Goal: Check status: Check status

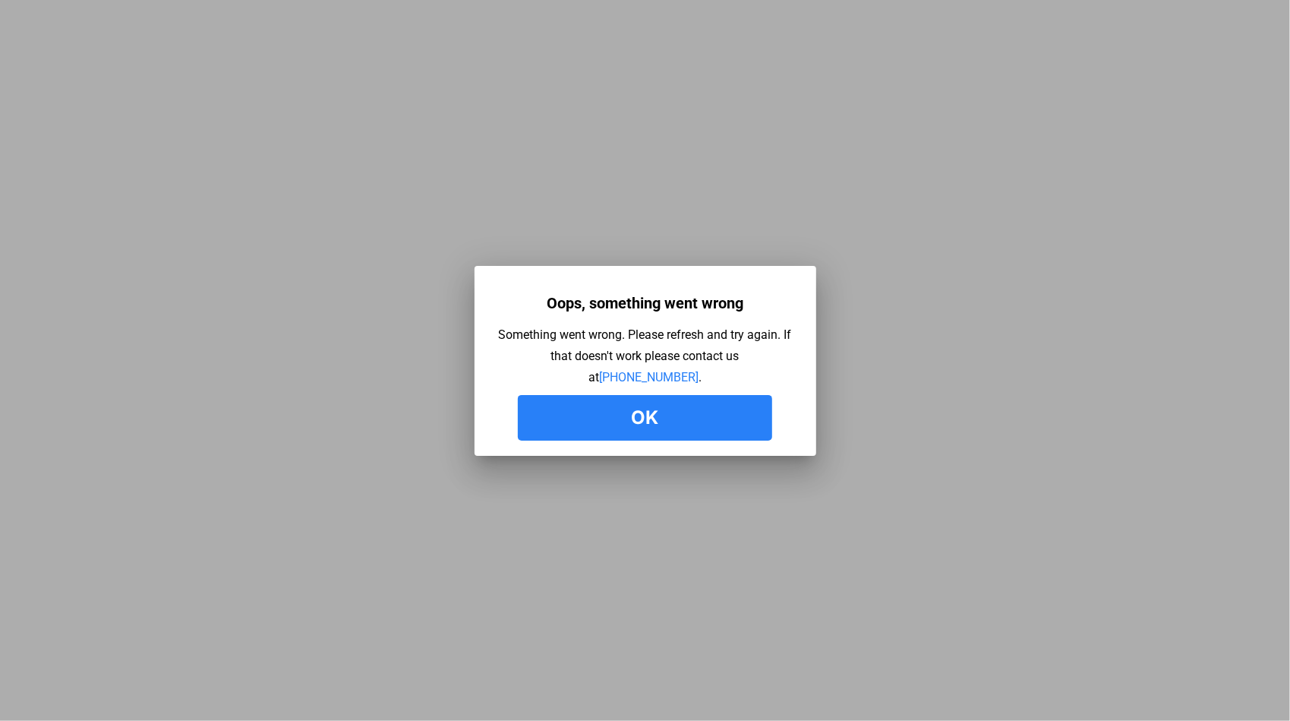
click at [701, 437] on button "Ok" at bounding box center [645, 418] width 254 height 46
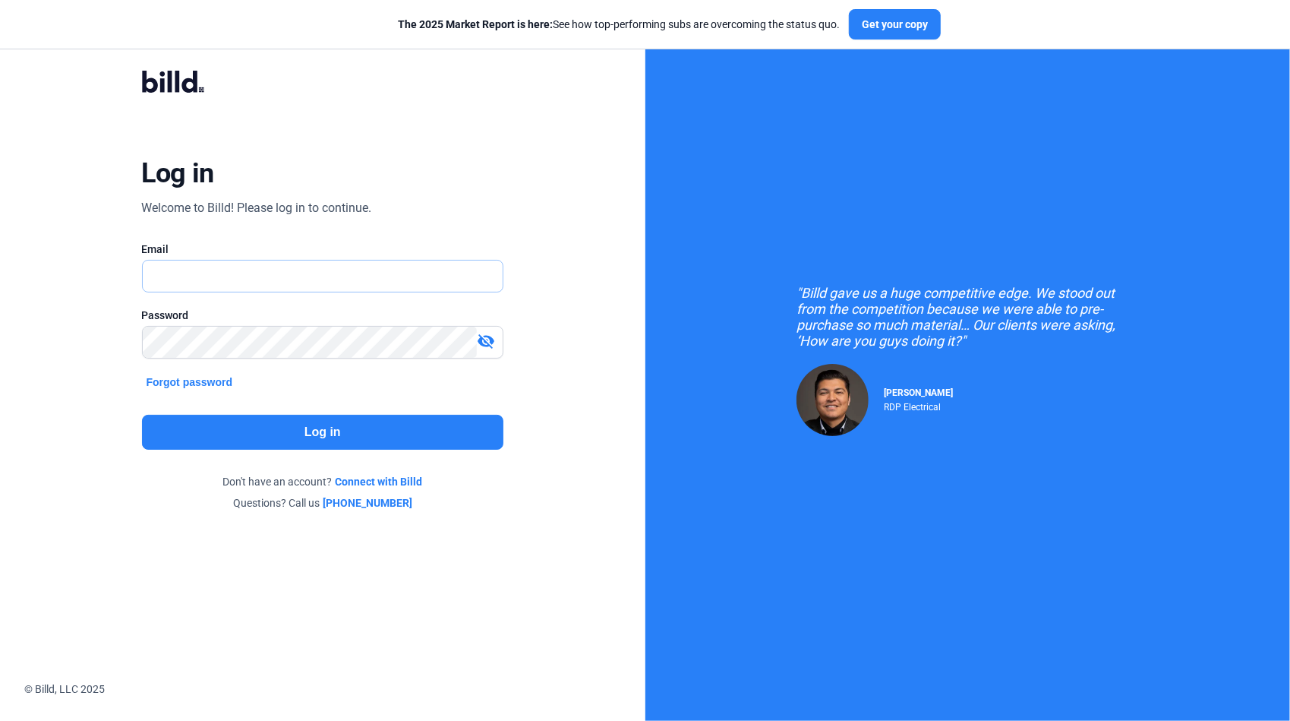
click at [213, 270] on input "text" at bounding box center [315, 275] width 344 height 31
type input "[PERSON_NAME][EMAIL_ADDRESS][DOMAIN_NAME]"
click at [352, 435] on button "Log in" at bounding box center [323, 432] width 362 height 35
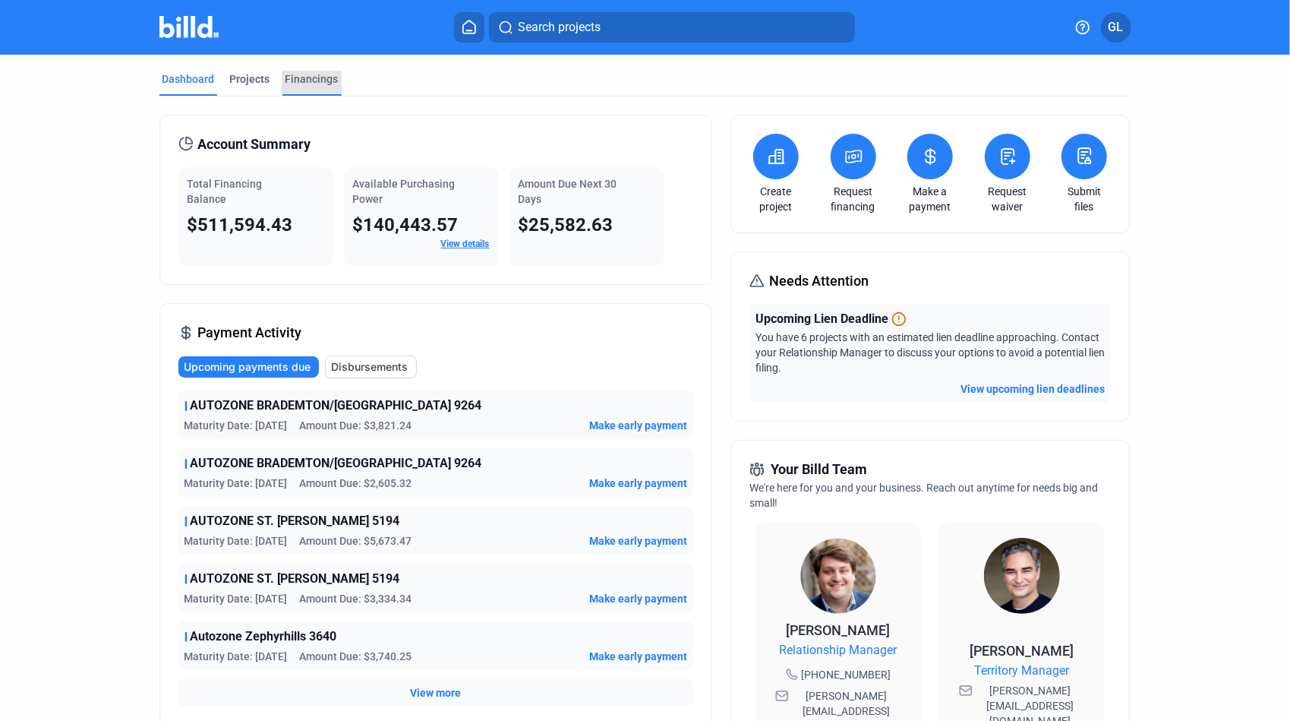
click at [320, 83] on div "Financings" at bounding box center [312, 78] width 53 height 15
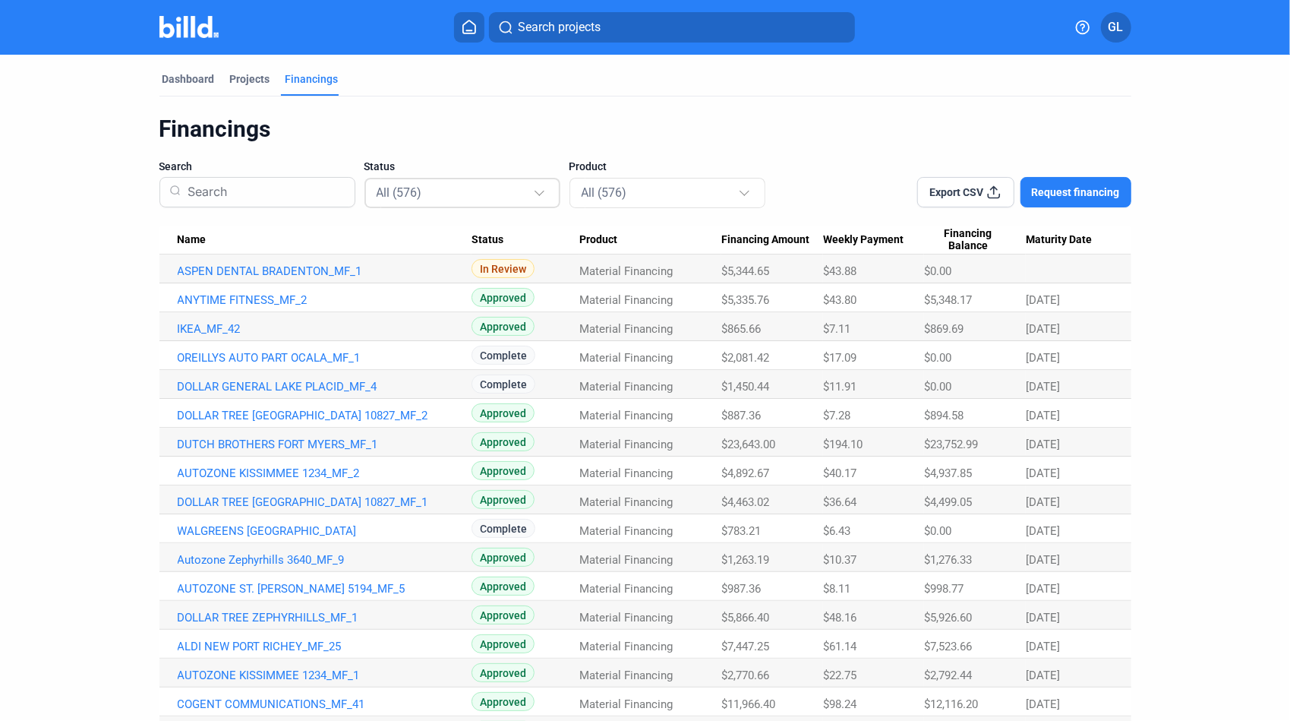
click at [459, 194] on div "All (576)" at bounding box center [455, 192] width 156 height 20
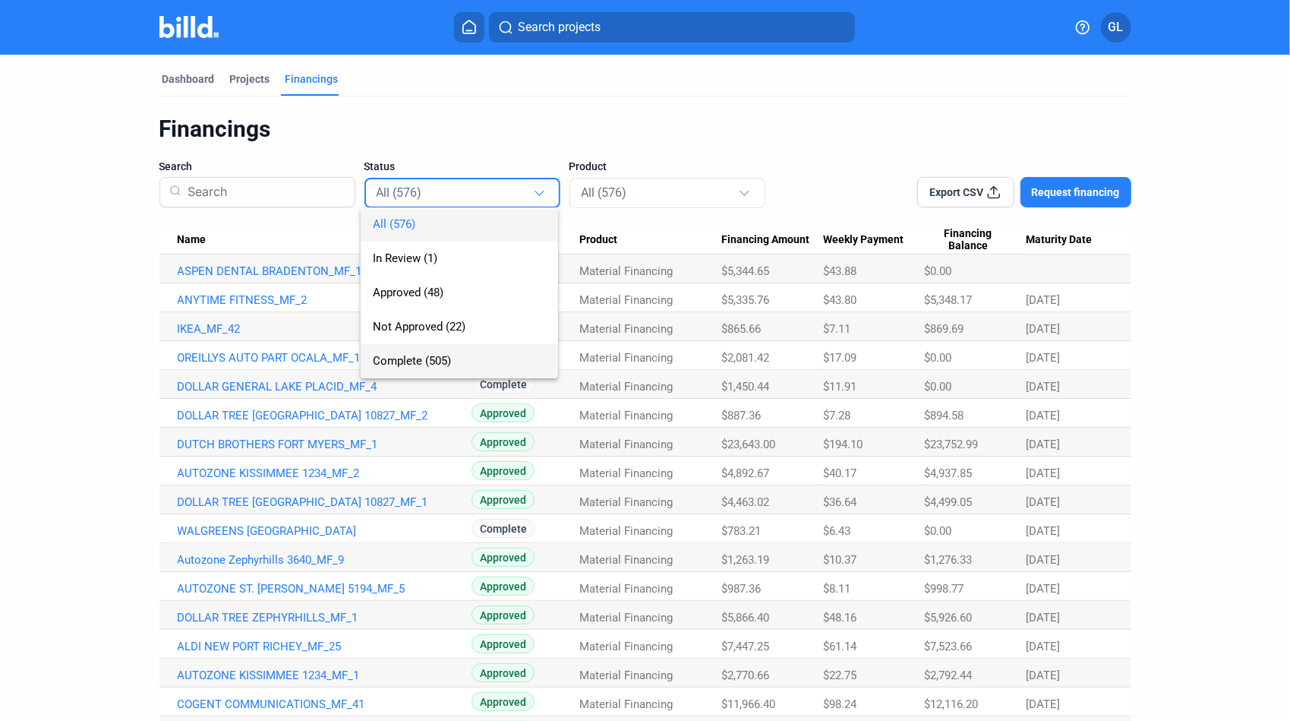
click at [425, 363] on span "Complete (505)" at bounding box center [412, 361] width 78 height 14
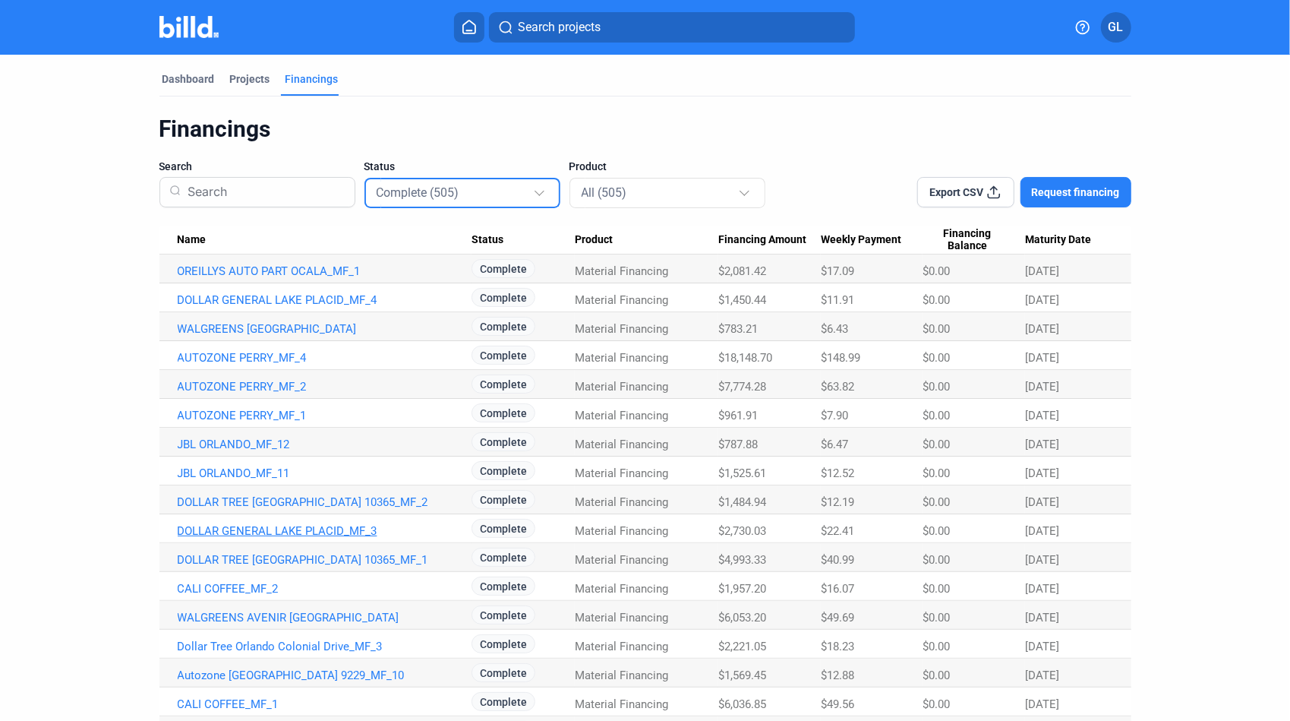
click at [325, 533] on link "DOLLAR GENERAL LAKE PLACID_MF_3" at bounding box center [325, 531] width 294 height 14
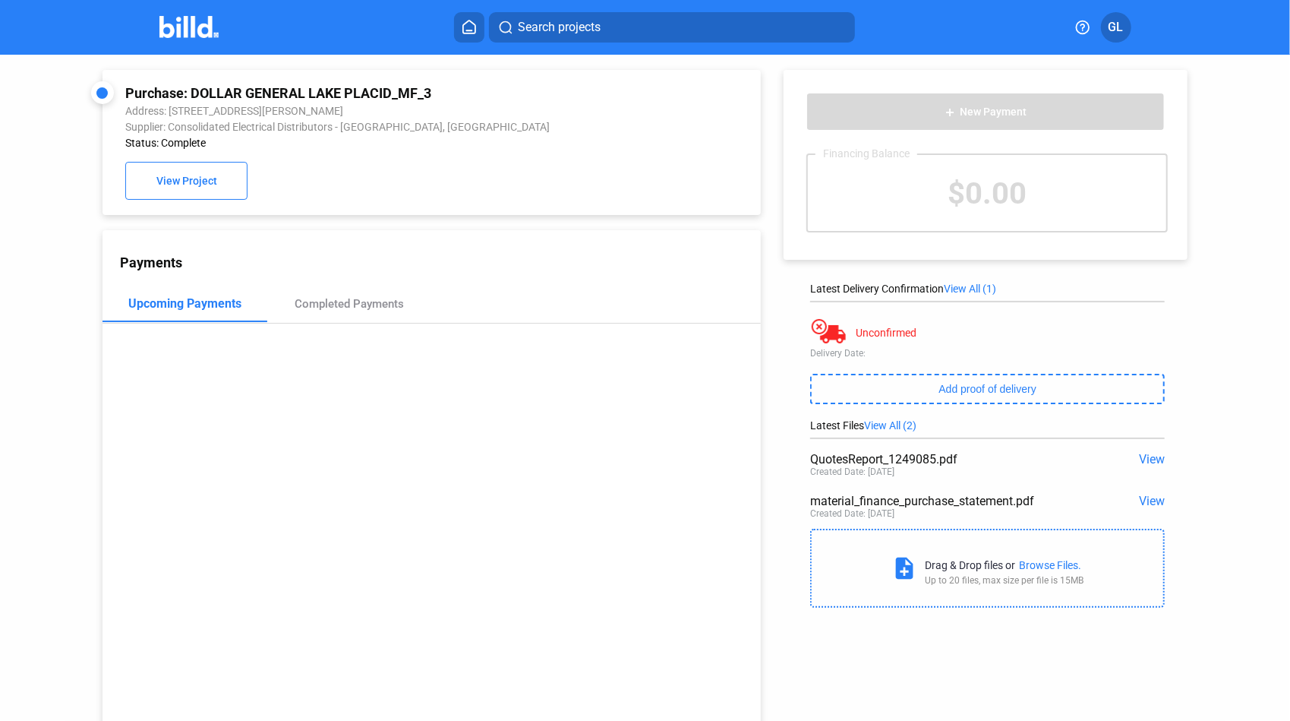
click at [1147, 459] on span "View" at bounding box center [1152, 459] width 26 height 14
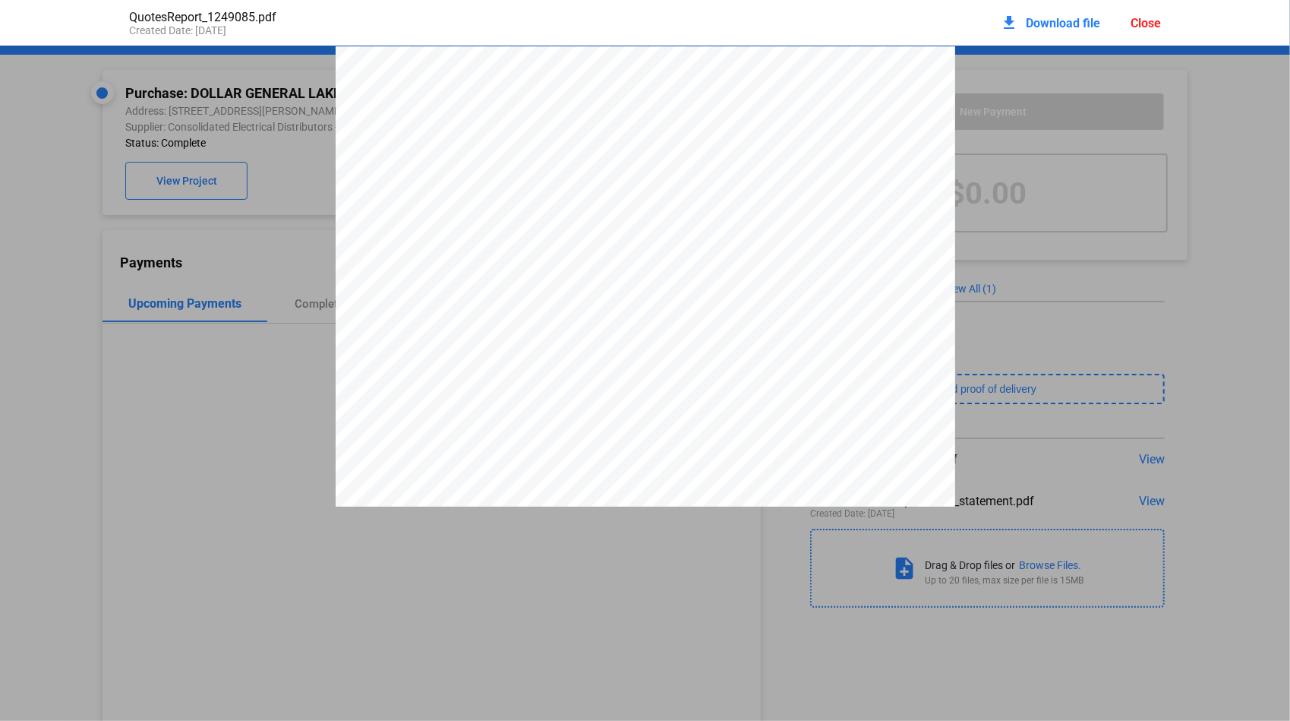
scroll to position [8, 0]
drag, startPoint x: 798, startPoint y: 102, endPoint x: 837, endPoint y: 105, distance: 38.8
click at [837, 99] on span "Q1249085" at bounding box center [821, 95] width 43 height 10
drag, startPoint x: 837, startPoint y: 105, endPoint x: 823, endPoint y: 103, distance: 13.8
click at [1143, 23] on div "Close" at bounding box center [1146, 23] width 30 height 14
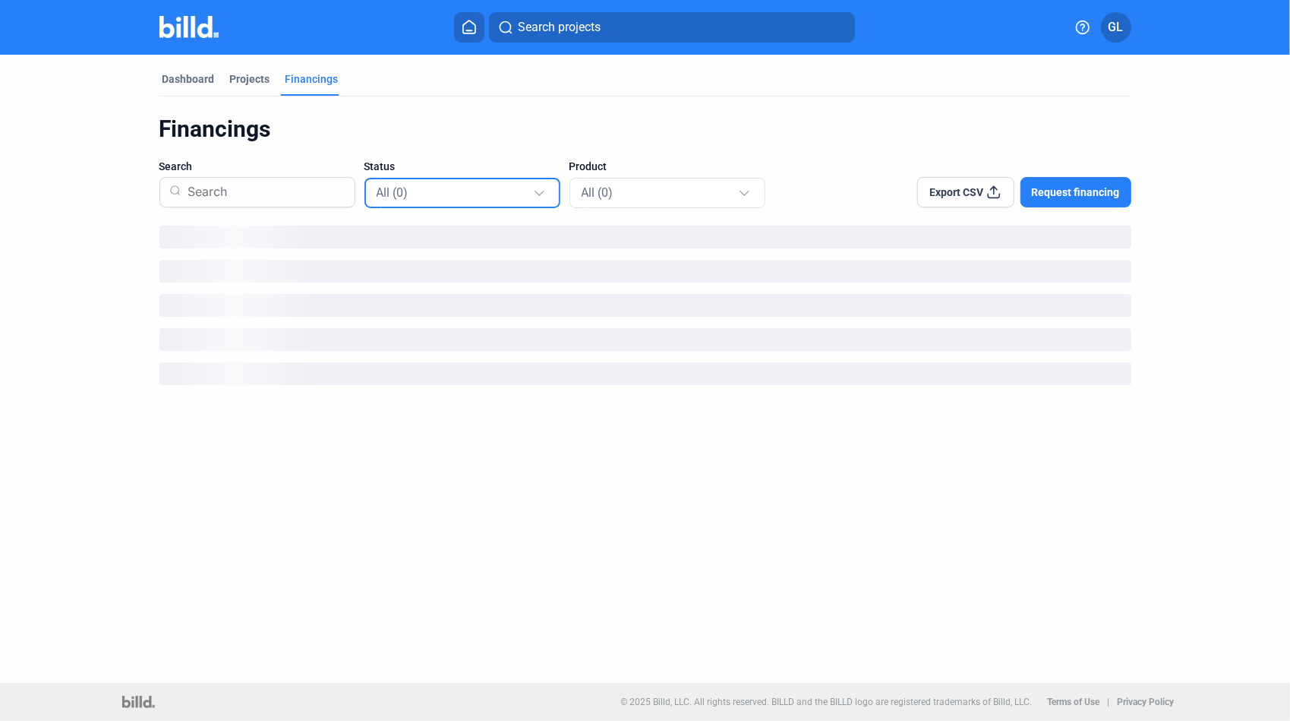
click at [420, 194] on div "All (0)" at bounding box center [455, 192] width 156 height 20
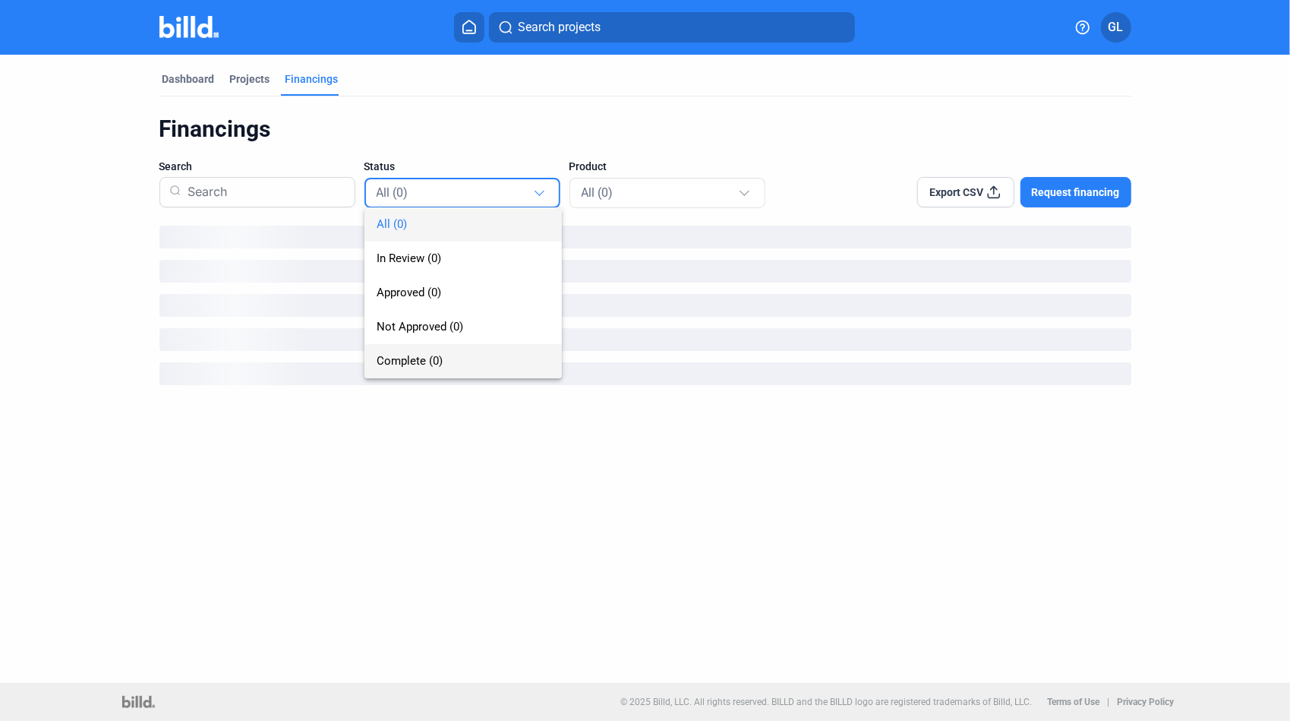
click at [408, 371] on span "Complete (0)" at bounding box center [463, 361] width 173 height 34
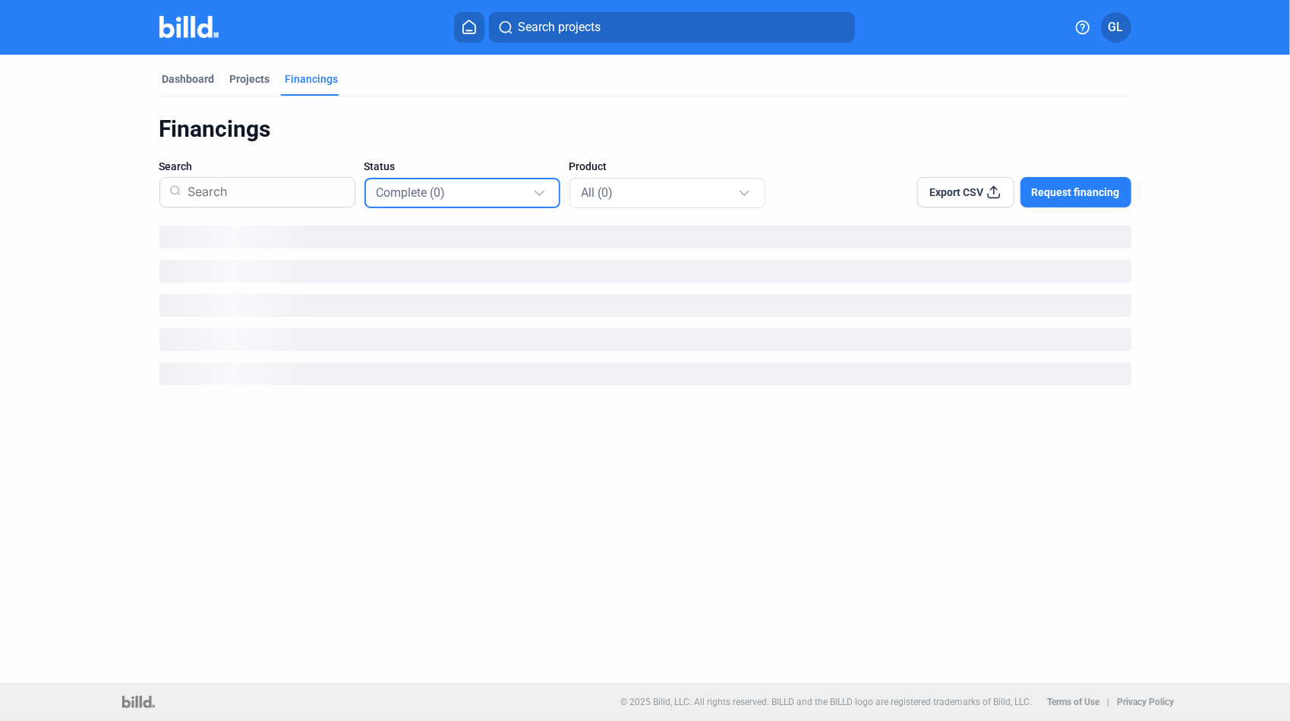
click at [252, 198] on input at bounding box center [262, 191] width 163 height 39
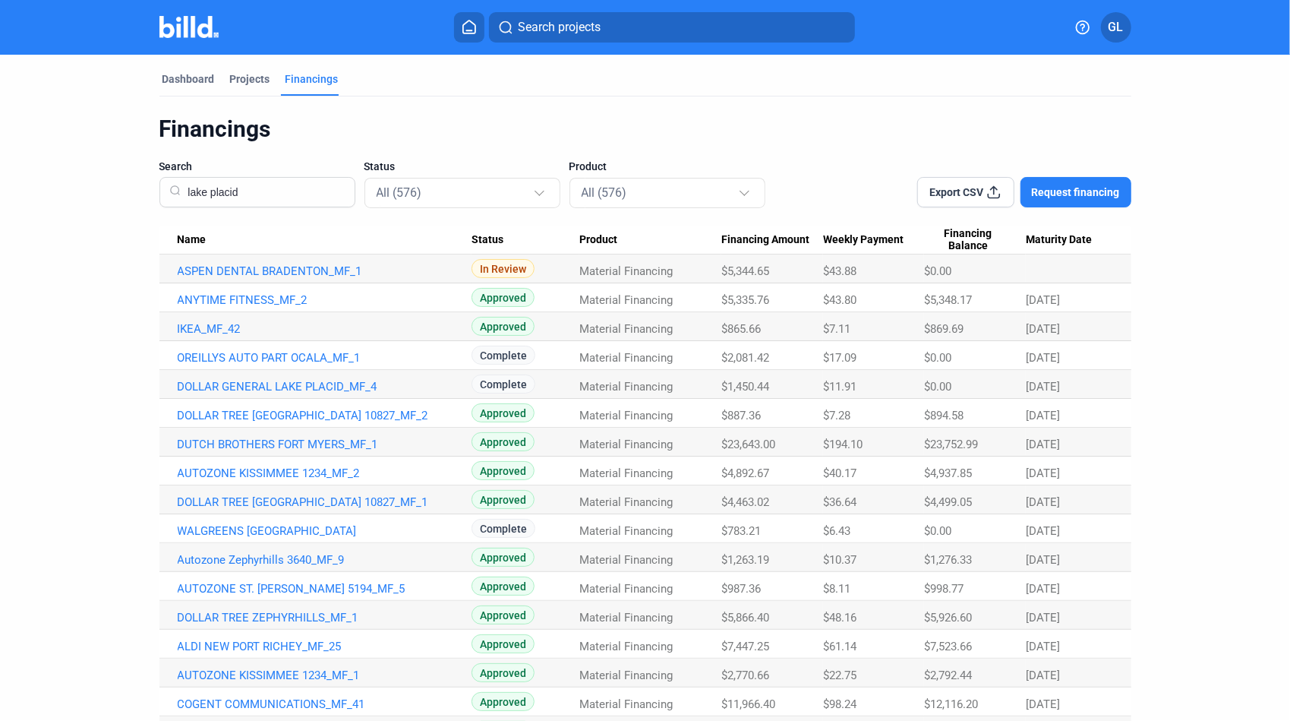
type input "lake placid"
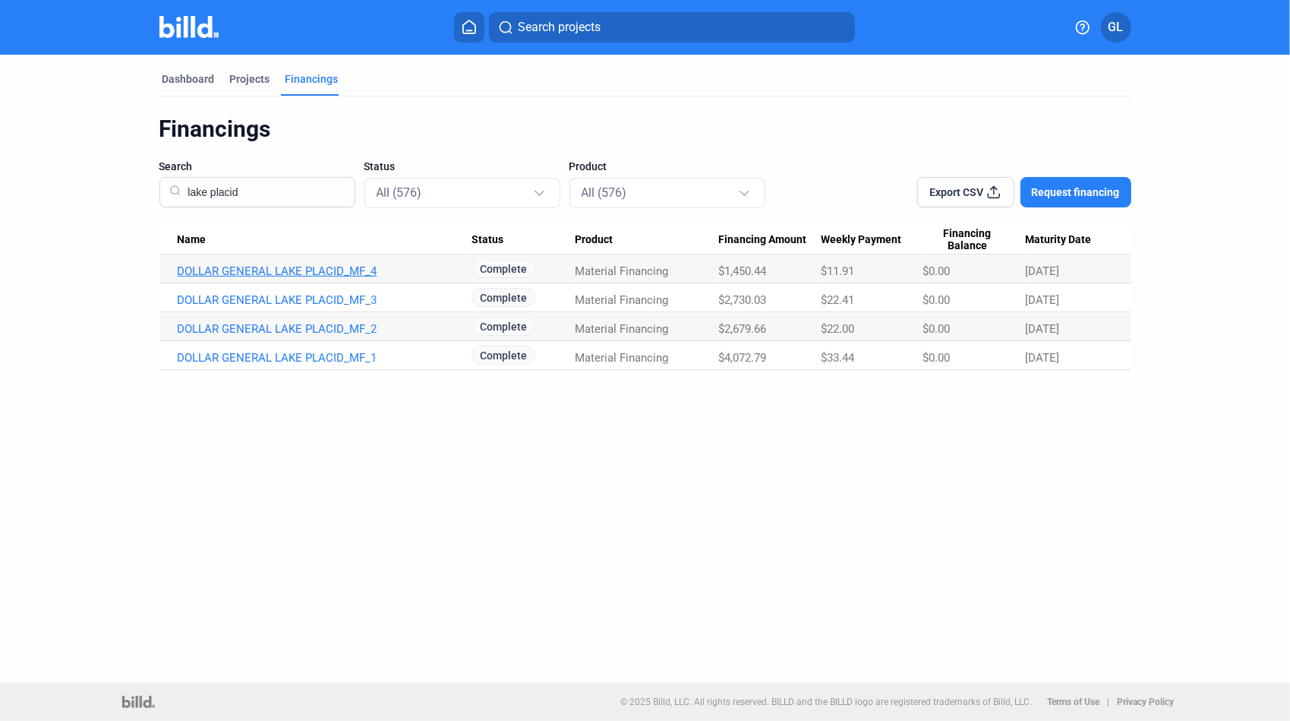
click at [269, 272] on link "DOLLAR GENERAL LAKE PLACID_MF_4" at bounding box center [325, 271] width 294 height 14
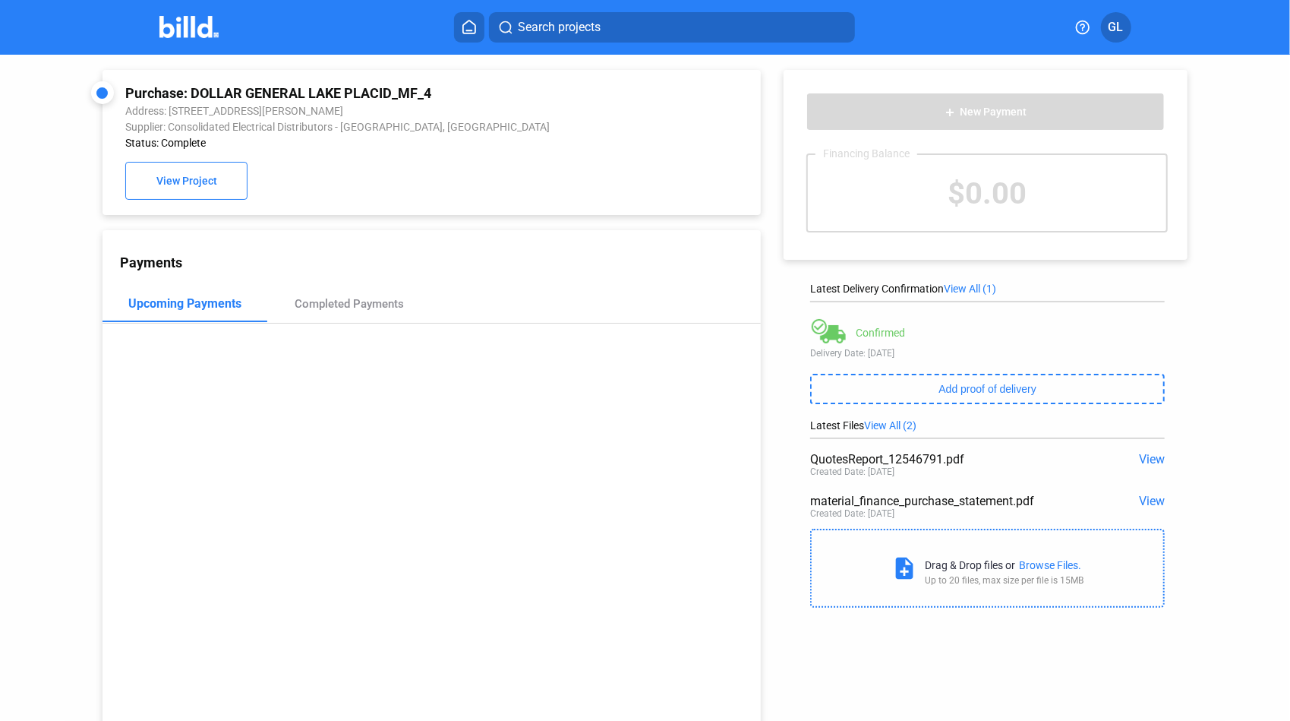
click at [1142, 460] on span "View" at bounding box center [1152, 459] width 26 height 14
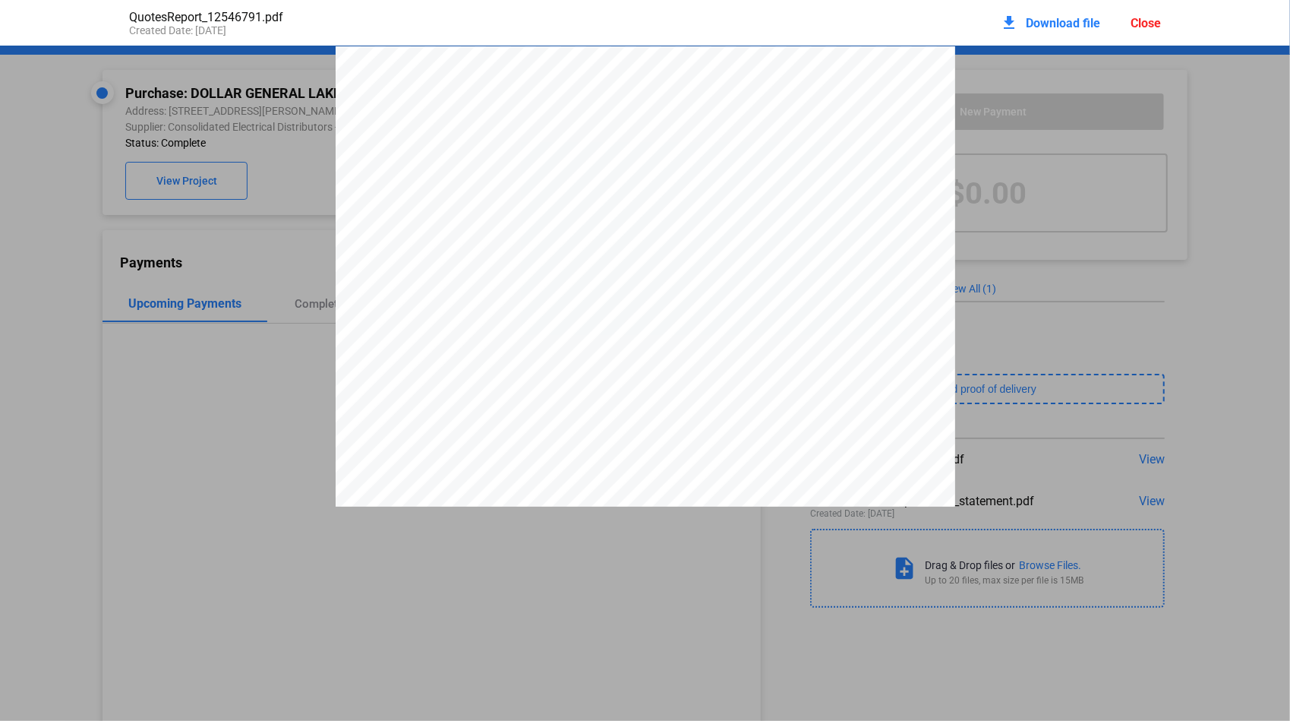
scroll to position [8, 0]
drag, startPoint x: 797, startPoint y: 102, endPoint x: 836, endPoint y: 102, distance: 38.7
click at [837, 99] on span "Q1254679" at bounding box center [821, 95] width 43 height 10
drag, startPoint x: 836, startPoint y: 102, endPoint x: 822, endPoint y: 100, distance: 13.8
